Goal: Navigation & Orientation: Find specific page/section

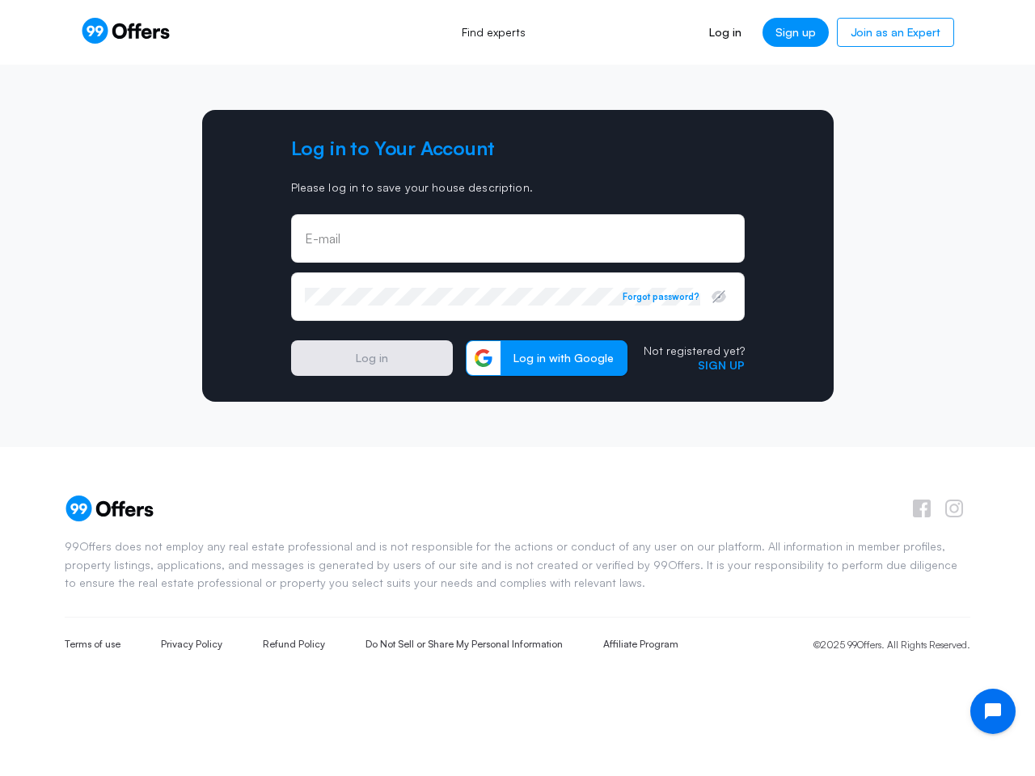
click at [517, 238] on input "email" at bounding box center [518, 239] width 426 height 18
click at [719, 297] on icon "button" at bounding box center [718, 297] width 12 height 12
click at [661, 297] on button "Forgot password?" at bounding box center [660, 296] width 77 height 11
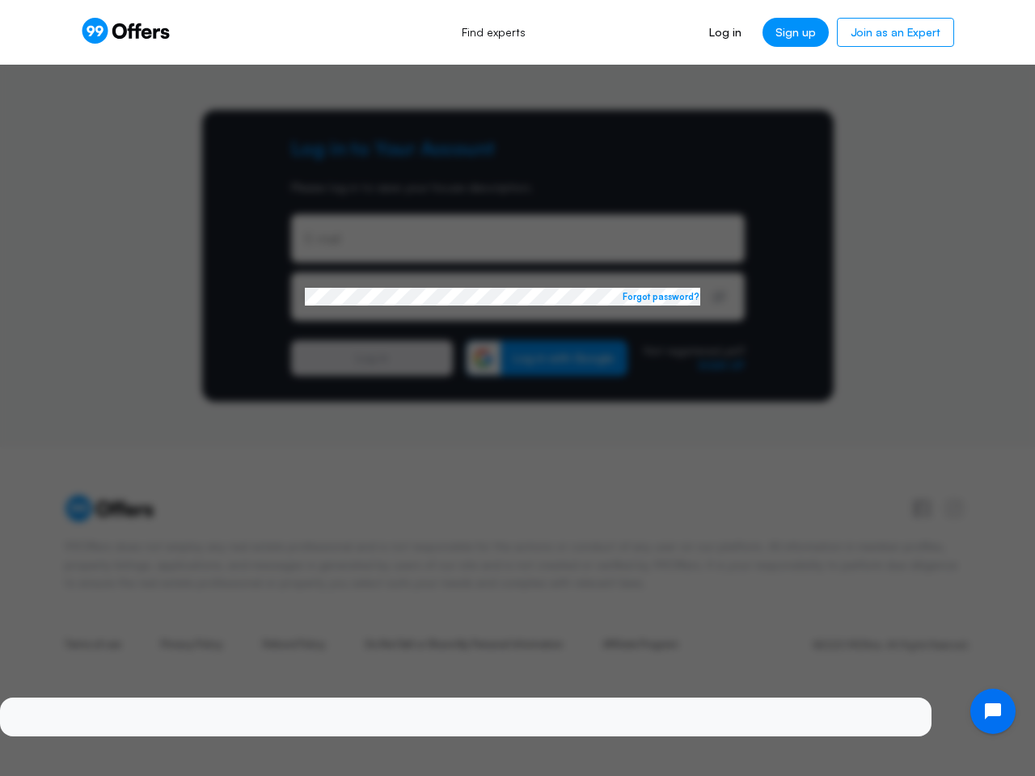
click at [546, 358] on div at bounding box center [517, 388] width 1035 height 776
